Goal: Transaction & Acquisition: Download file/media

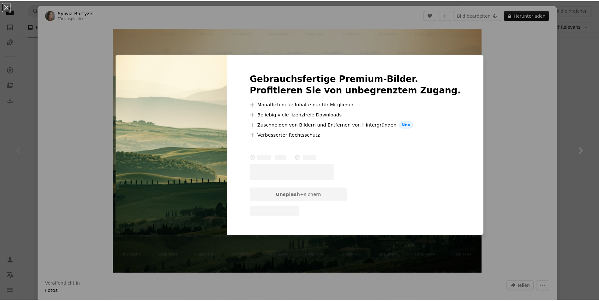
scroll to position [32, 0]
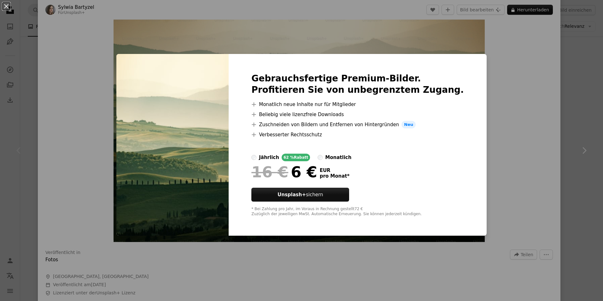
click at [495, 78] on div "An X shape Gebrauchsfertige Premium-Bilder. Profitieren Sie von unbegrenztem Zu…" at bounding box center [301, 150] width 603 height 301
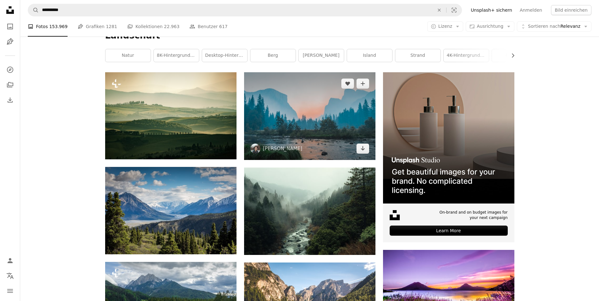
click at [306, 124] on img at bounding box center [309, 116] width 131 height 88
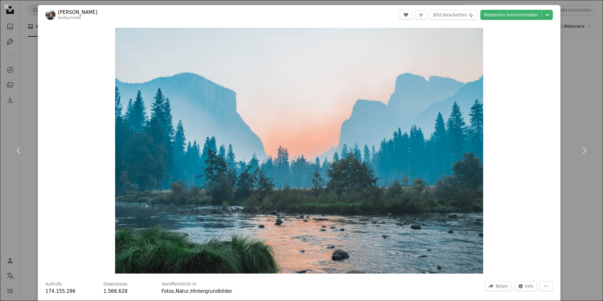
click at [576, 58] on div "An X shape Chevron left Chevron right [PERSON_NAME] A heart A plus sign Bild be…" at bounding box center [301, 150] width 603 height 301
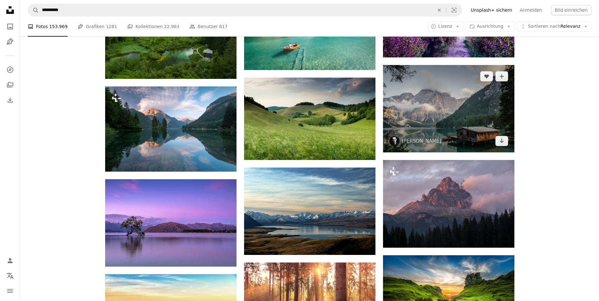
scroll to position [379, 0]
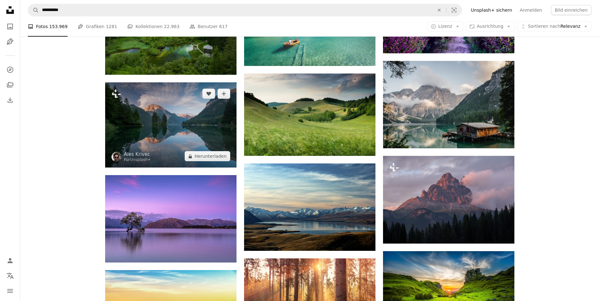
click at [167, 145] on img at bounding box center [170, 124] width 131 height 85
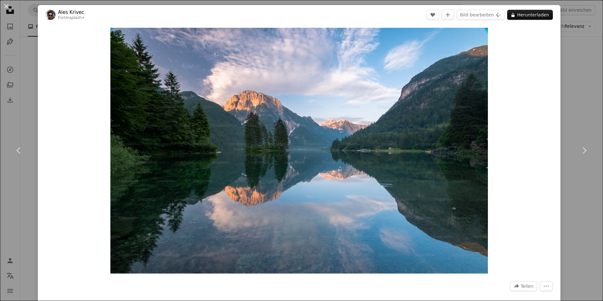
click at [568, 49] on div "An X shape Chevron left Chevron right Ales Krivec Für Unsplash+ A heart A plus …" at bounding box center [301, 150] width 603 height 301
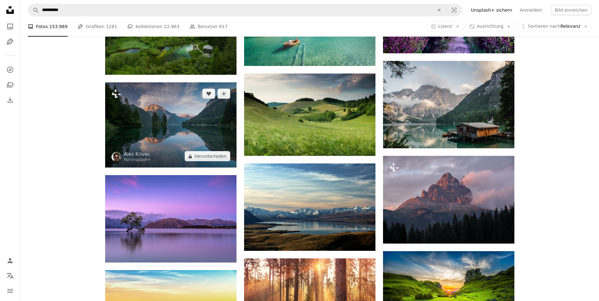
click at [173, 119] on img at bounding box center [170, 124] width 131 height 85
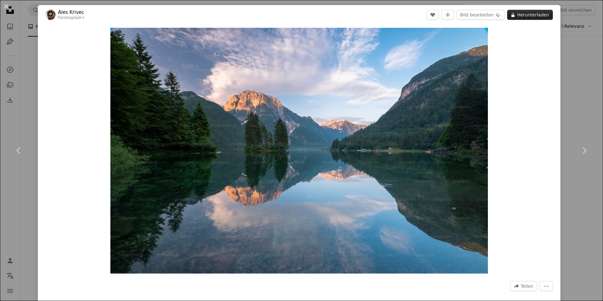
click at [533, 13] on button "A lock Herunterladen" at bounding box center [530, 15] width 46 height 10
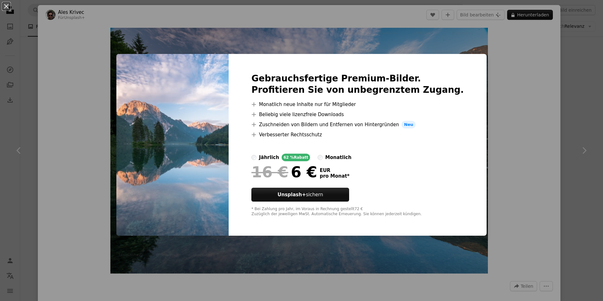
click at [525, 56] on div "An X shape Gebrauchsfertige Premium-Bilder. Profitieren Sie von unbegrenztem Zu…" at bounding box center [301, 150] width 603 height 301
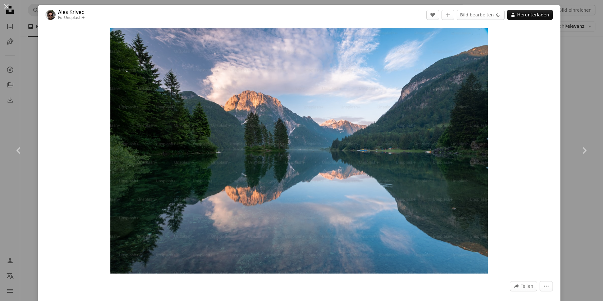
click at [525, 55] on div "Zoom in" at bounding box center [299, 151] width 523 height 252
click at [562, 55] on div "An X shape Chevron left Chevron right Ales Krivec Für Unsplash+ A heart A plus …" at bounding box center [301, 150] width 603 height 301
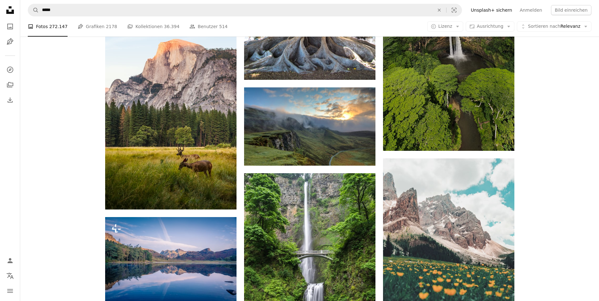
scroll to position [32, 0]
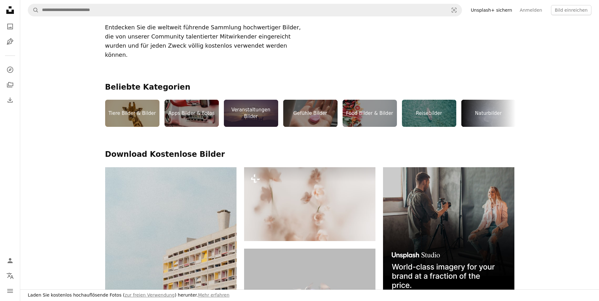
scroll to position [126, 0]
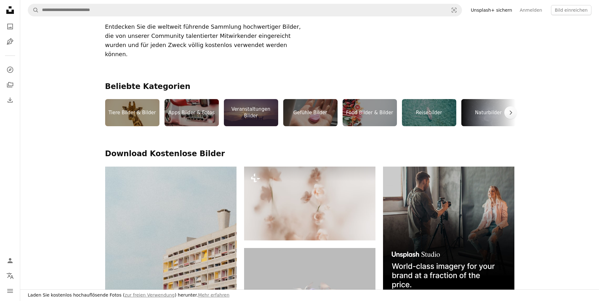
click at [486, 106] on div "Naturbilder" at bounding box center [488, 112] width 54 height 27
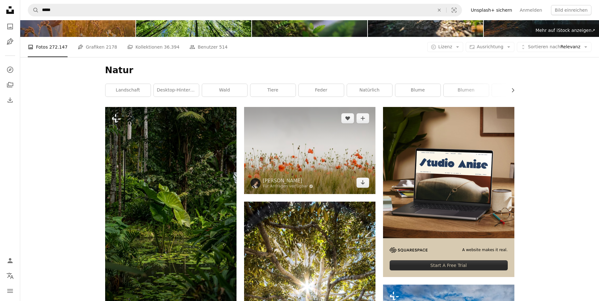
scroll to position [32, 0]
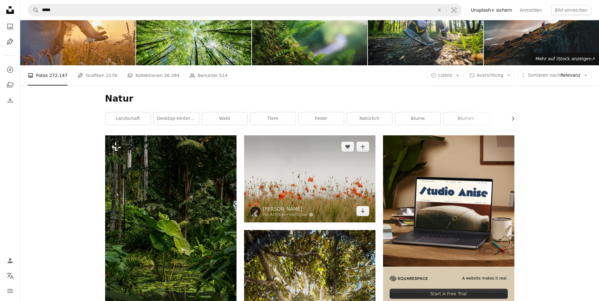
click at [319, 171] on img at bounding box center [309, 178] width 131 height 87
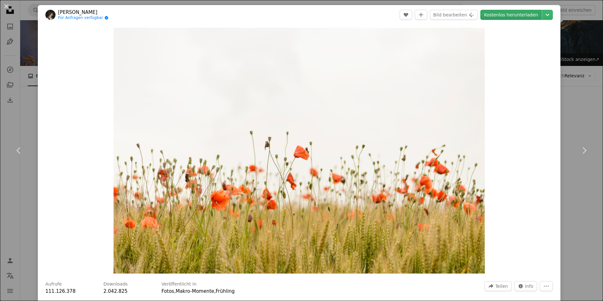
click at [507, 12] on link "Kostenlos herunterladen" at bounding box center [512, 15] width 62 height 10
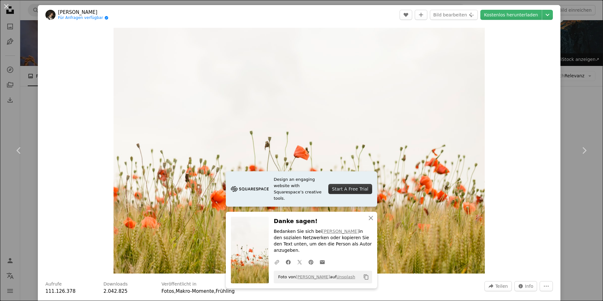
click at [541, 94] on div "Zoom in" at bounding box center [299, 151] width 523 height 252
click at [28, 122] on link "Chevron left" at bounding box center [19, 150] width 38 height 61
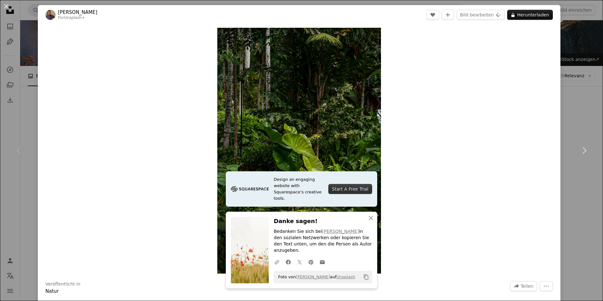
click at [582, 120] on link "Chevron right" at bounding box center [585, 150] width 38 height 61
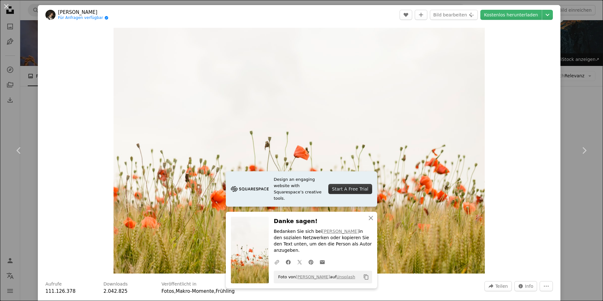
click at [582, 120] on div "An X shape Chevron left Chevron right Henry Be Für Anfragen verfügbar A checkma…" at bounding box center [301, 150] width 603 height 301
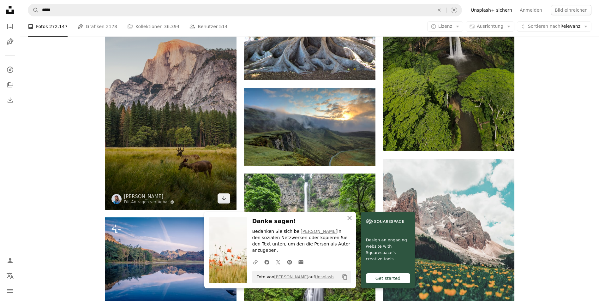
scroll to position [379, 0]
click at [220, 199] on link "Arrow pointing down" at bounding box center [223, 198] width 13 height 10
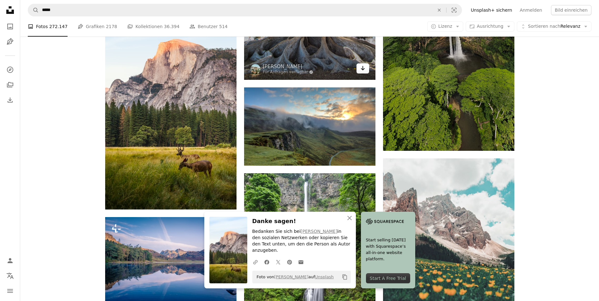
click at [363, 68] on icon "Herunterladen" at bounding box center [362, 68] width 4 height 4
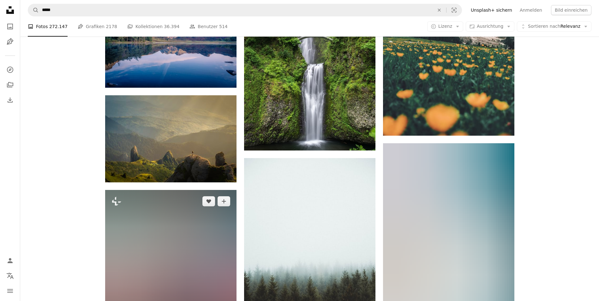
scroll to position [600, 0]
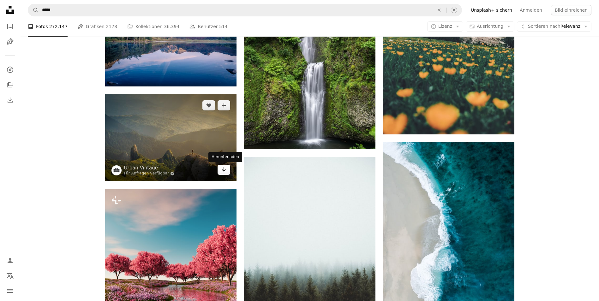
click at [222, 169] on icon "Arrow pointing down" at bounding box center [223, 170] width 5 height 8
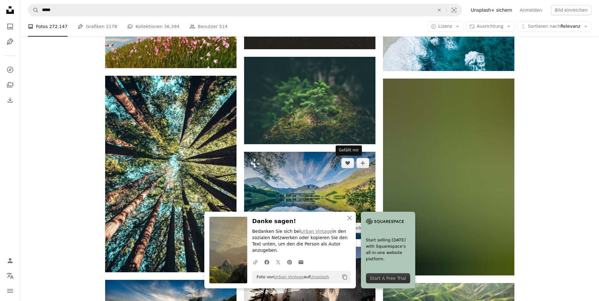
scroll to position [915, 0]
